Goal: Information Seeking & Learning: Learn about a topic

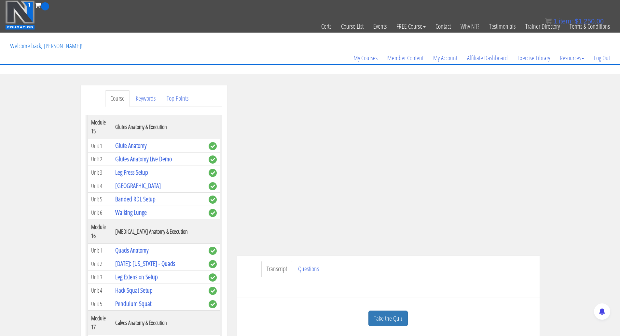
scroll to position [1823, 0]
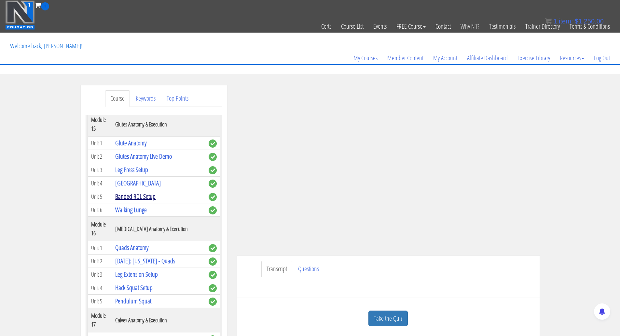
click at [134, 201] on link "Banded RDL Setup" at bounding box center [135, 196] width 40 height 9
click at [129, 201] on link "Banded RDL Setup" at bounding box center [135, 196] width 40 height 9
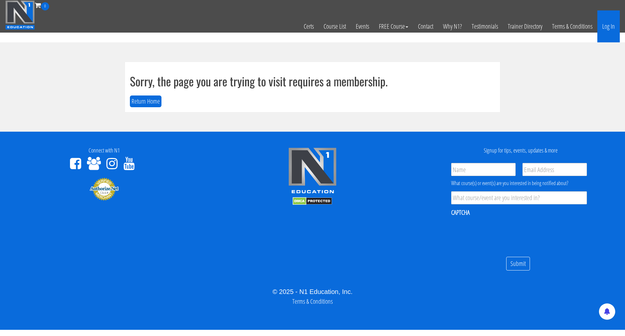
click at [606, 23] on link "Log In" at bounding box center [608, 26] width 22 height 32
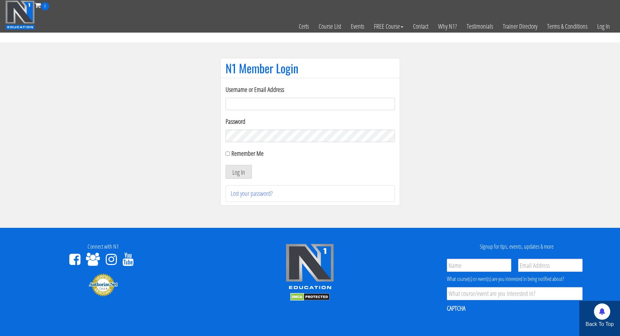
click at [250, 102] on input "Username or Email Address" at bounding box center [310, 104] width 169 height 12
type input "Brandon.sims026@gmail.com"
click at [228, 154] on input "Remember Me" at bounding box center [228, 153] width 4 height 4
checkbox input "true"
click at [236, 169] on button "Log In" at bounding box center [239, 172] width 26 height 14
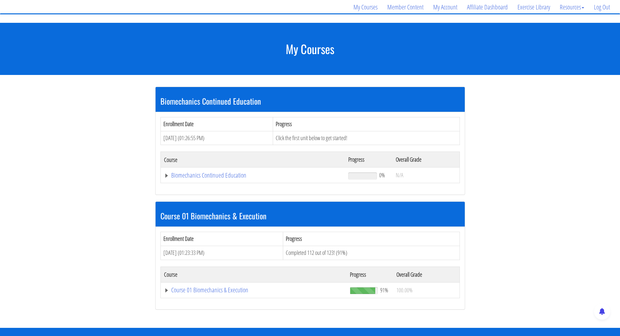
scroll to position [65, 0]
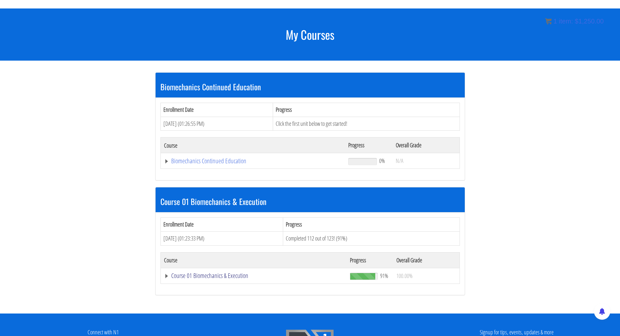
click at [206, 164] on link "Course 01 Biomechanics & Execution" at bounding box center [253, 161] width 178 height 7
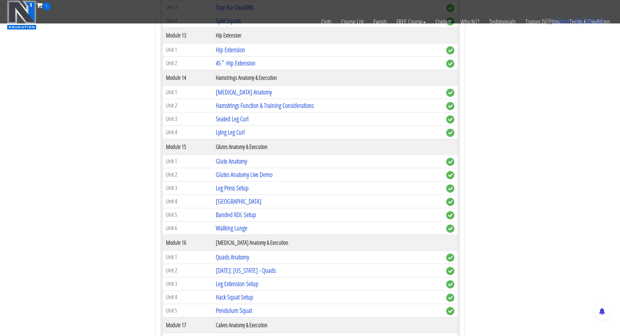
scroll to position [1660, 0]
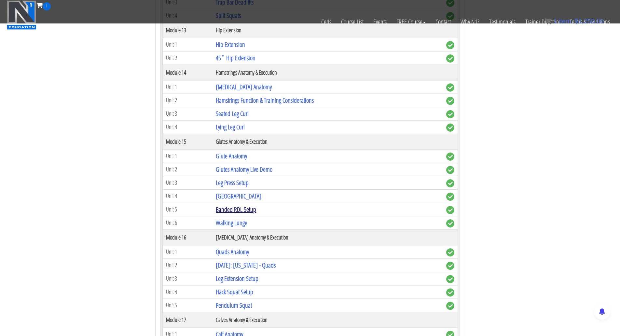
click at [225, 209] on link "Banded RDL Setup" at bounding box center [236, 209] width 40 height 9
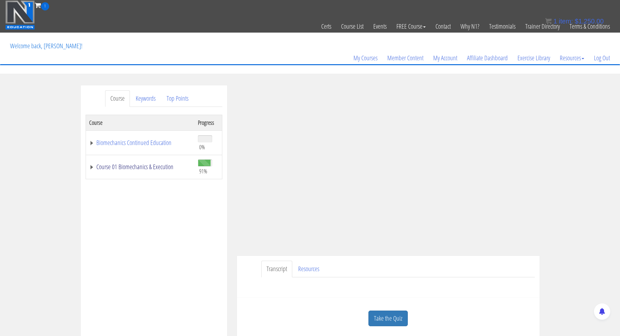
click at [139, 166] on link "Course 01 Biomechanics & Execution" at bounding box center [140, 166] width 102 height 7
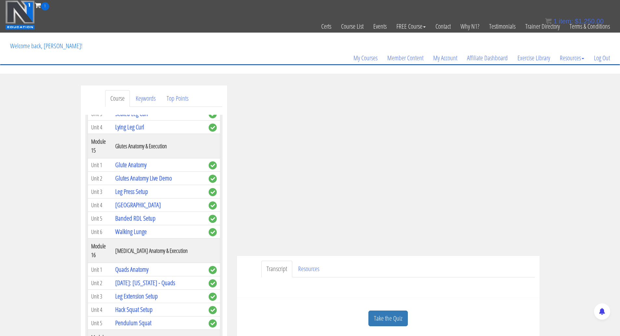
scroll to position [1856, 0]
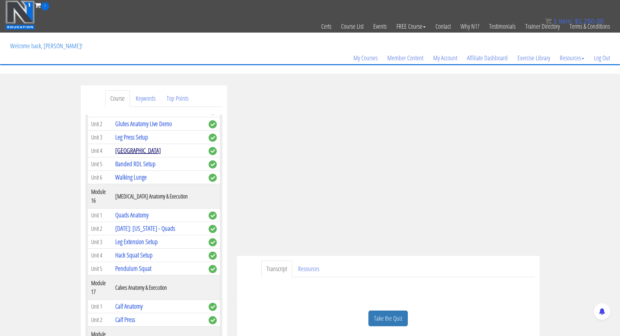
click at [124, 155] on link "[GEOGRAPHIC_DATA]" at bounding box center [138, 150] width 46 height 9
